Goal: Check status: Check status

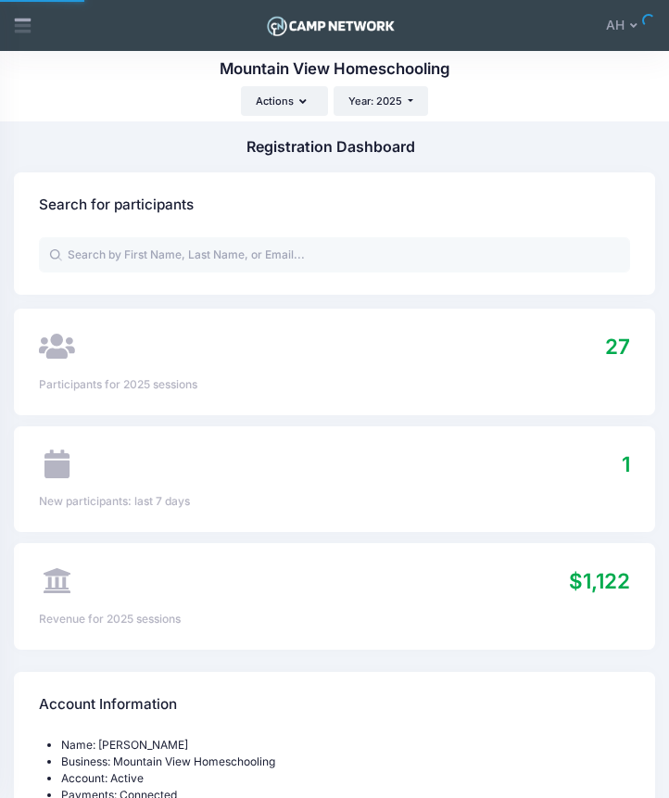
select select
click at [19, 33] on icon at bounding box center [22, 25] width 19 height 19
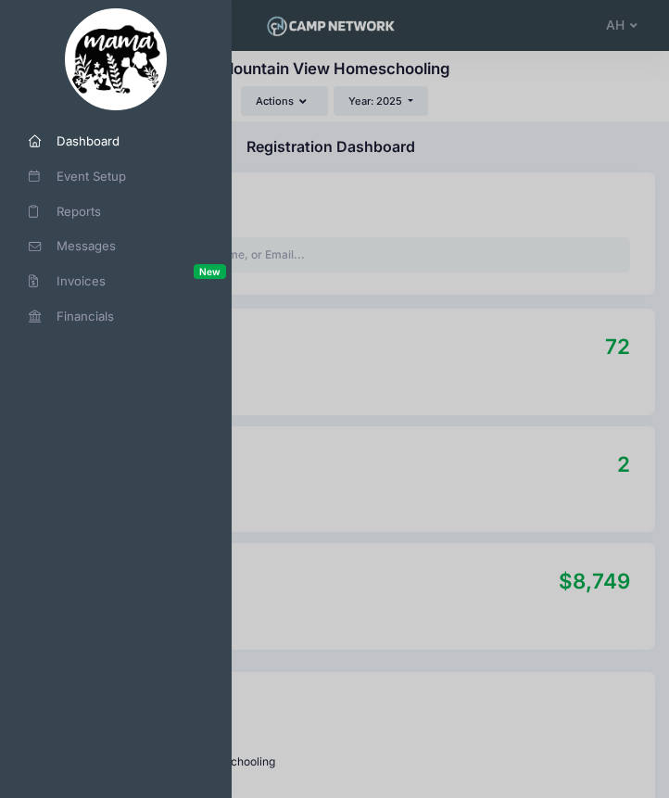
click at [74, 148] on span "Dashboard" at bounding box center [123, 142] width 133 height 19
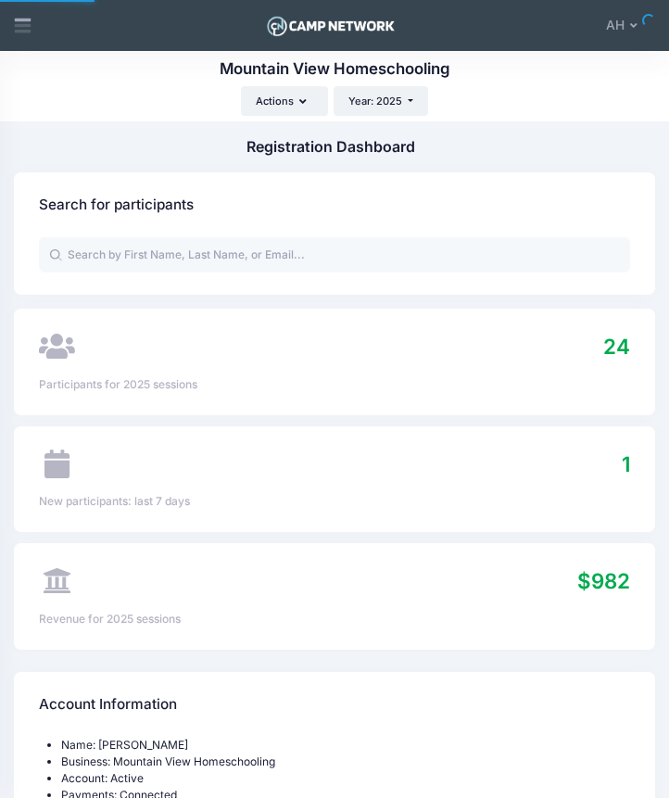
select select
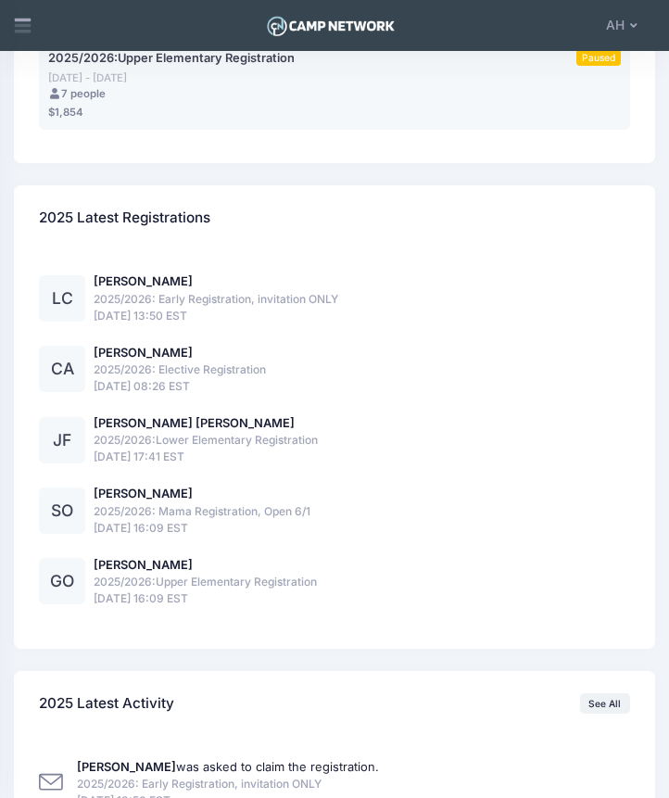
scroll to position [2152, 0]
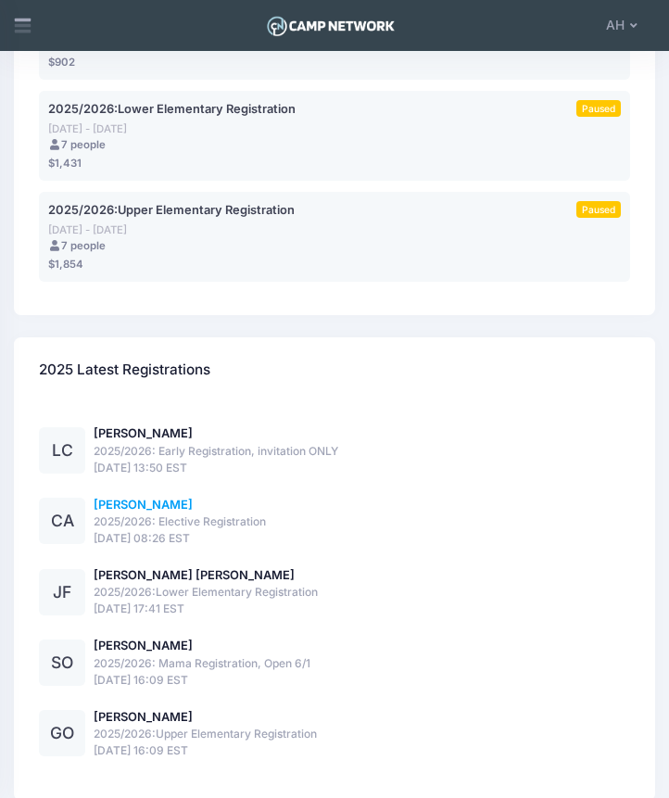
click at [120, 512] on link "[PERSON_NAME]" at bounding box center [143, 505] width 99 height 14
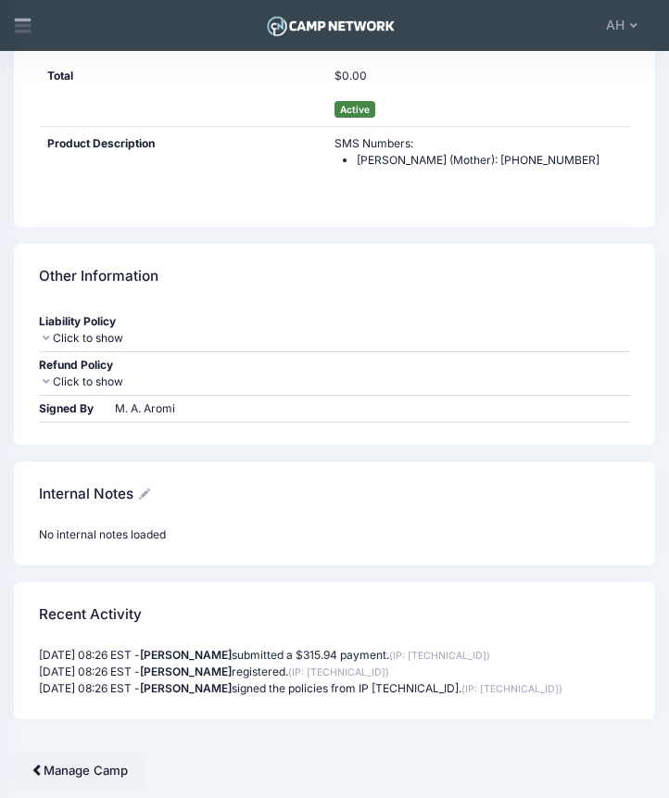
scroll to position [3594, 0]
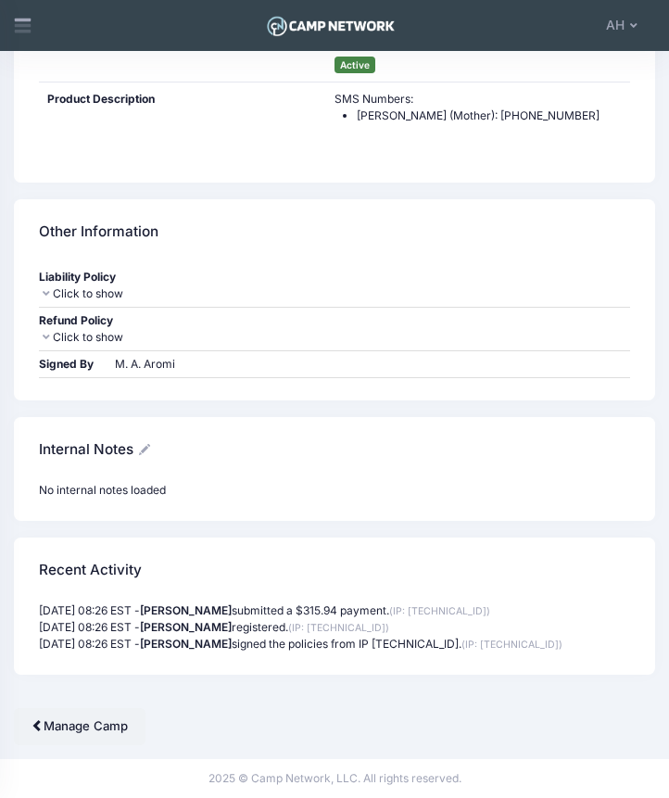
click at [250, 512] on div "No internal notes loaded bdd10213fe664e57" at bounding box center [334, 501] width 641 height 39
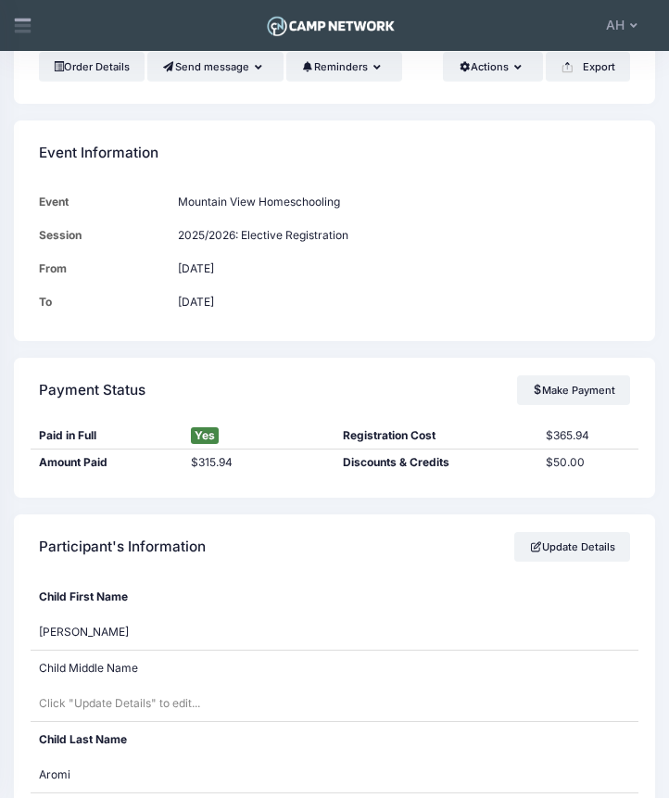
scroll to position [0, 0]
